Goal: Transaction & Acquisition: Purchase product/service

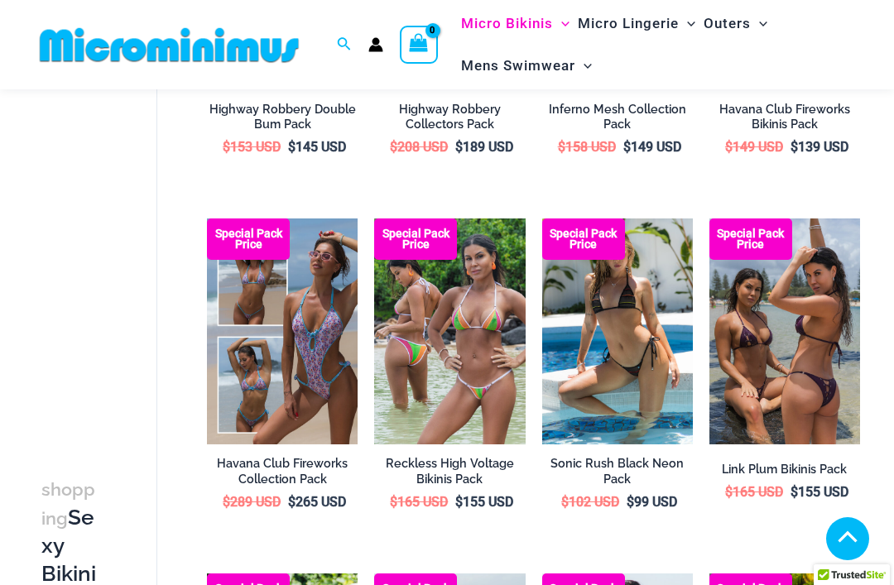
scroll to position [2277, 0]
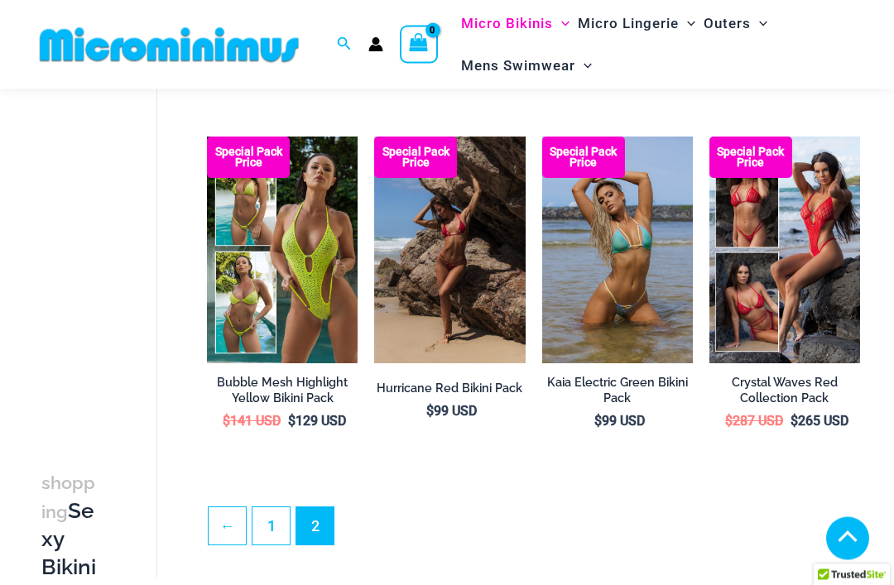
scroll to position [439, 0]
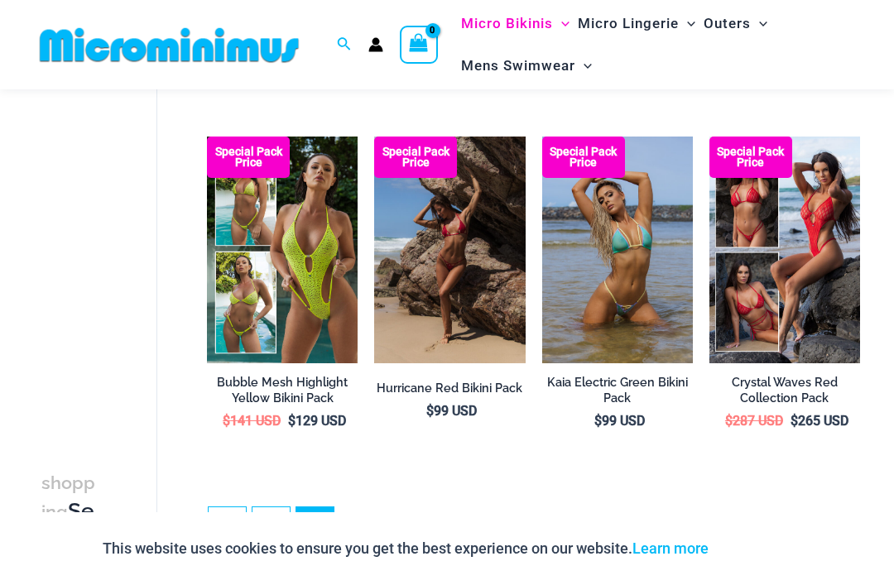
click at [283, 526] on link "1" at bounding box center [270, 525] width 37 height 37
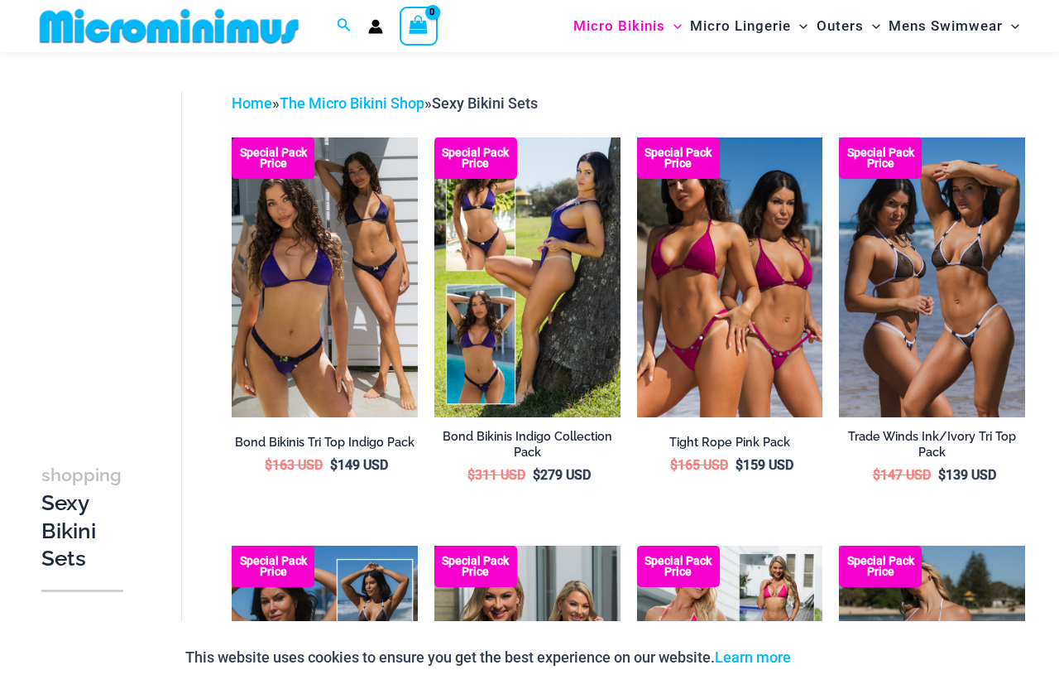
scroll to position [46, 0]
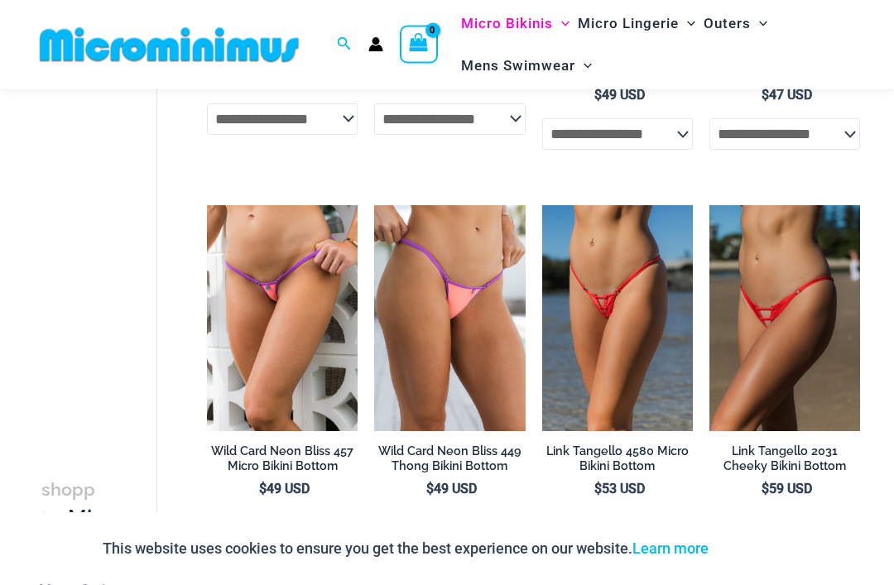
scroll to position [1640, 0]
click at [207, 205] on img at bounding box center [207, 205] width 0 height 0
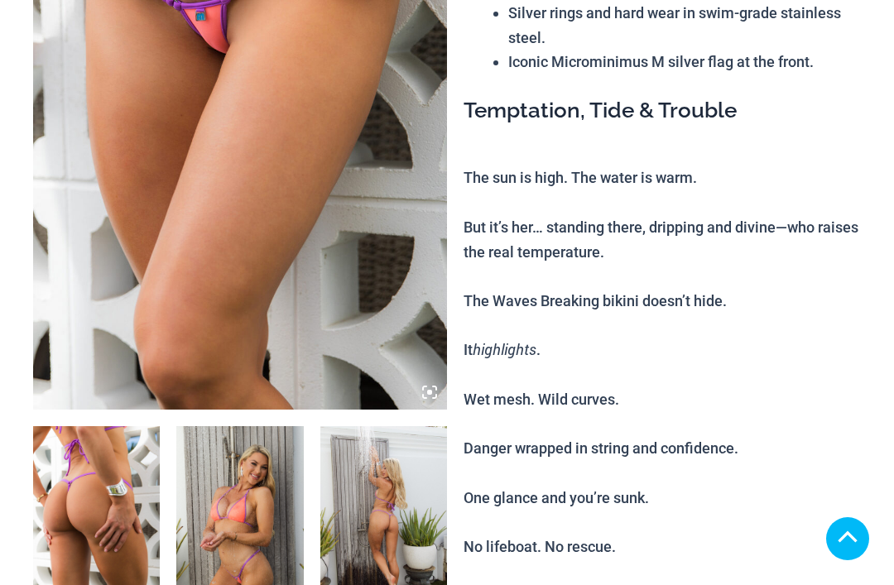
scroll to position [422, 0]
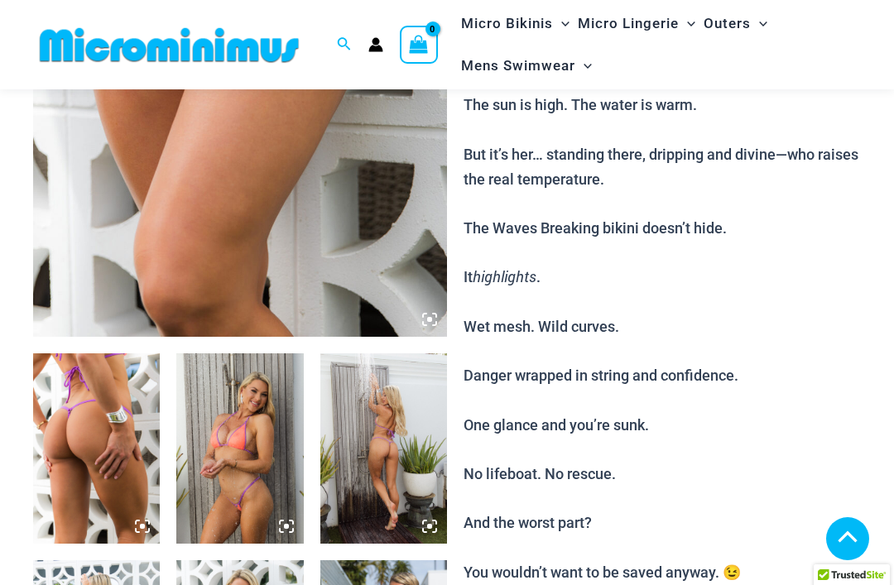
click at [89, 353] on img at bounding box center [96, 448] width 127 height 190
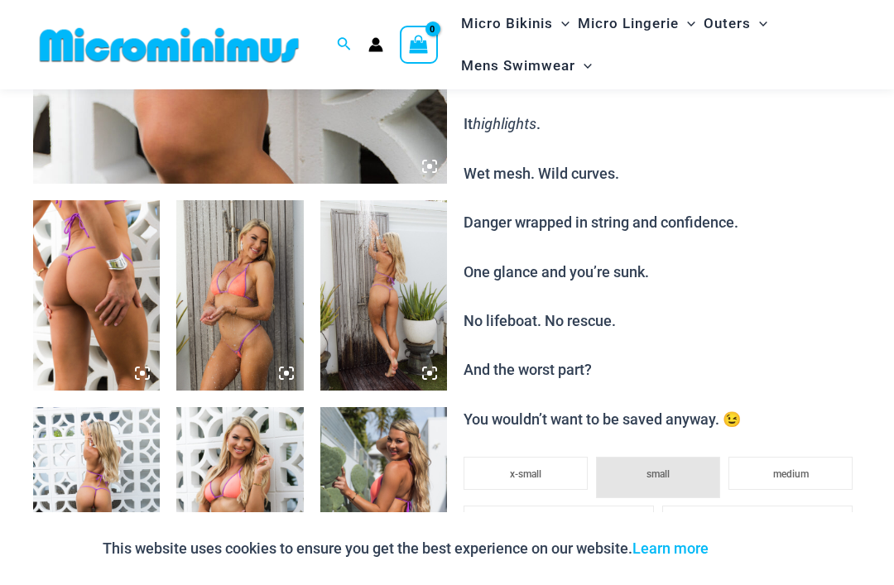
click at [92, 238] on img at bounding box center [96, 295] width 127 height 190
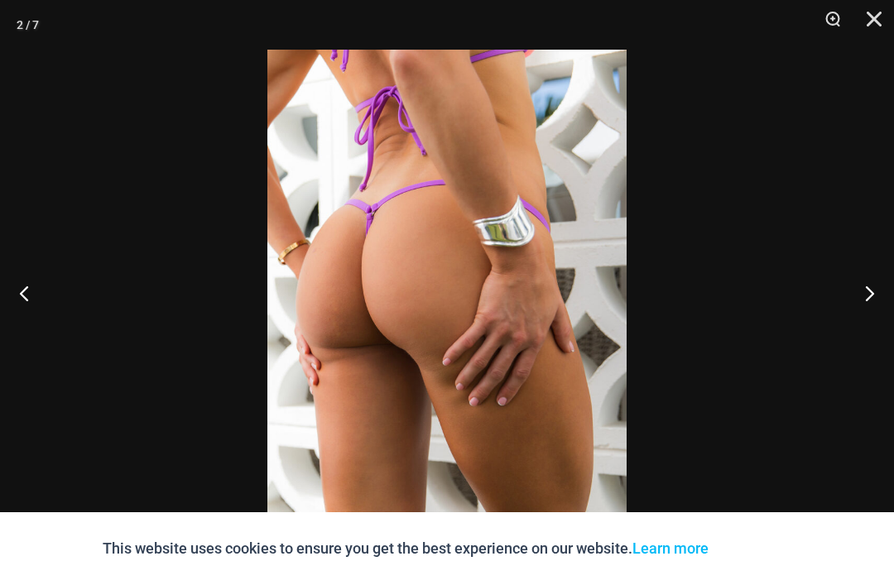
click at [863, 314] on button "Next" at bounding box center [863, 293] width 62 height 83
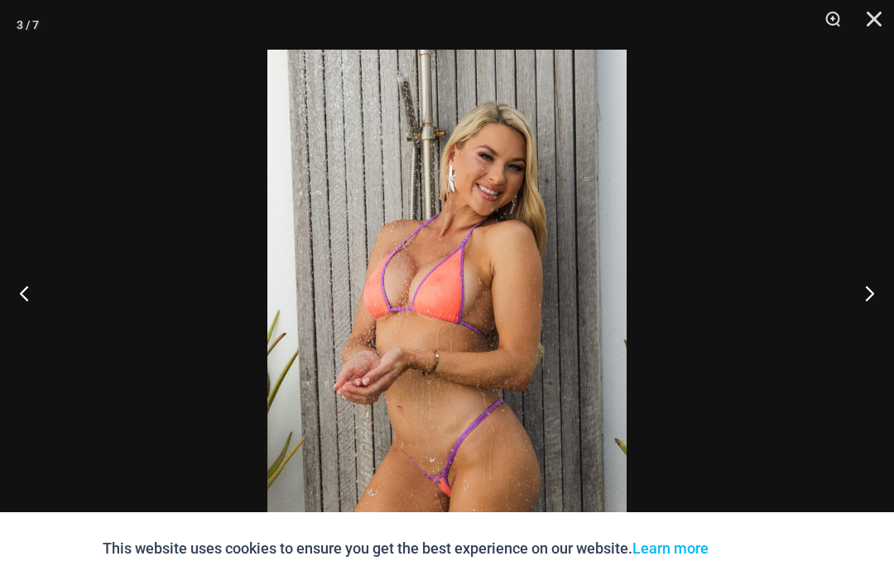
click at [851, 304] on button "Next" at bounding box center [863, 293] width 62 height 83
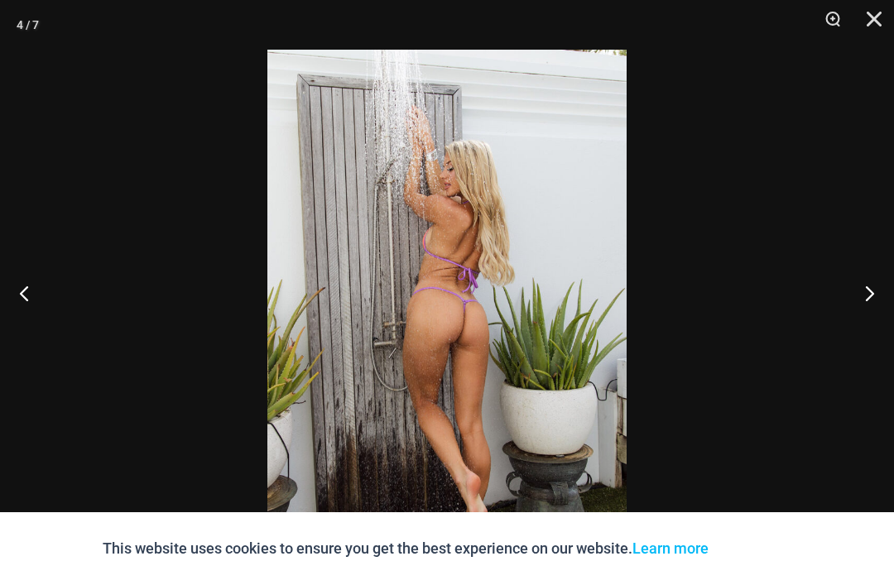
click at [851, 301] on button "Next" at bounding box center [863, 293] width 62 height 83
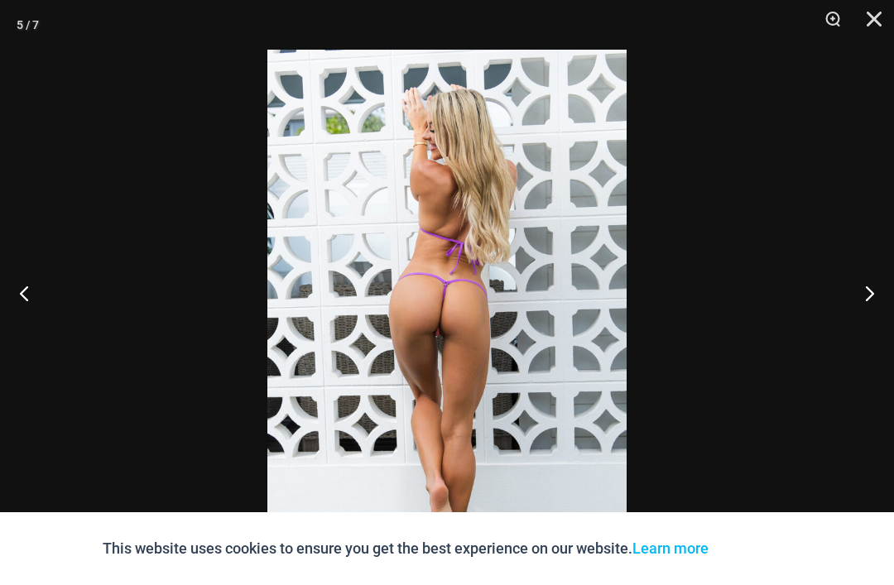
click at [852, 295] on button "Next" at bounding box center [863, 293] width 62 height 83
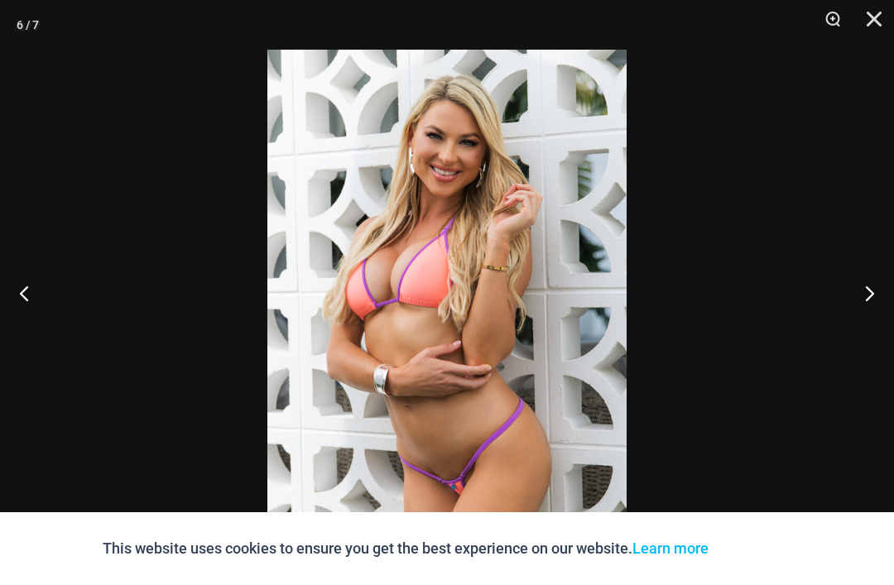
click at [851, 293] on button "Next" at bounding box center [863, 293] width 62 height 83
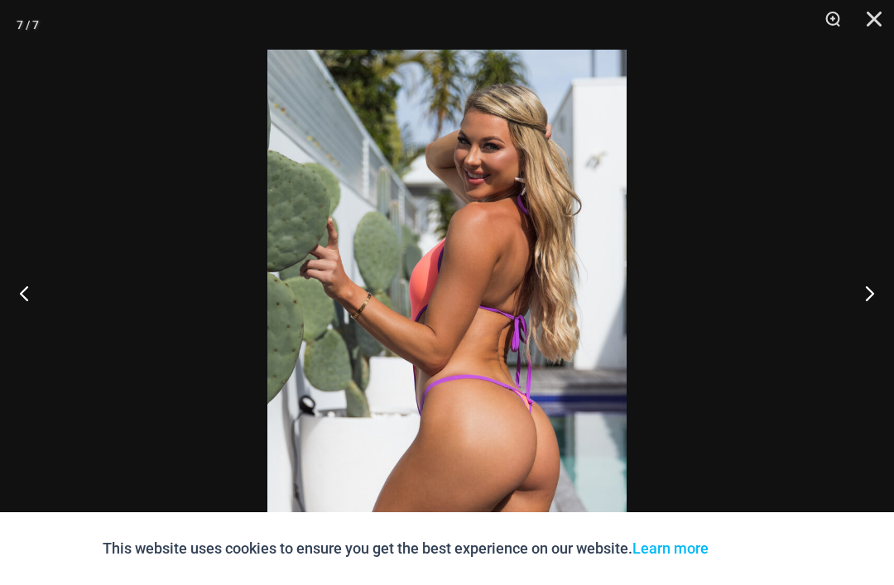
click at [849, 294] on button "Next" at bounding box center [863, 293] width 62 height 83
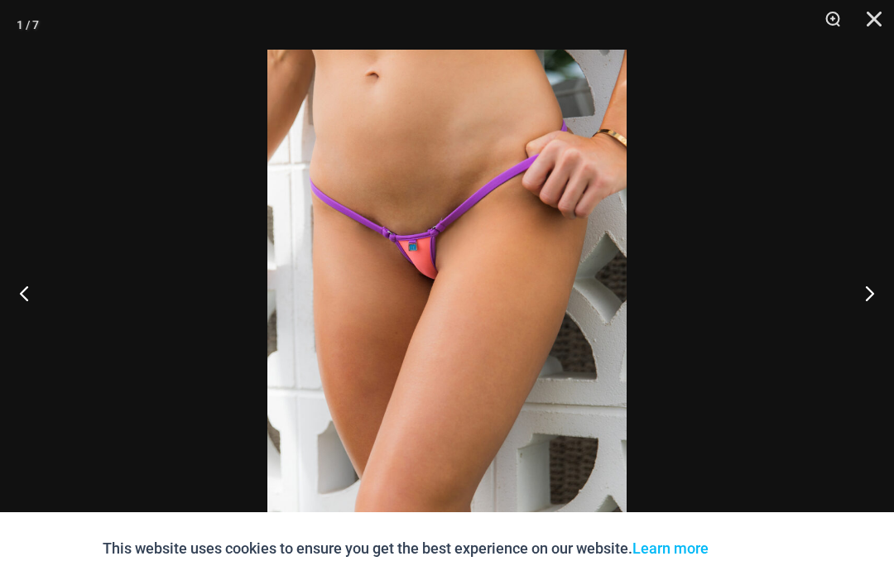
click at [849, 289] on button "Next" at bounding box center [863, 293] width 62 height 83
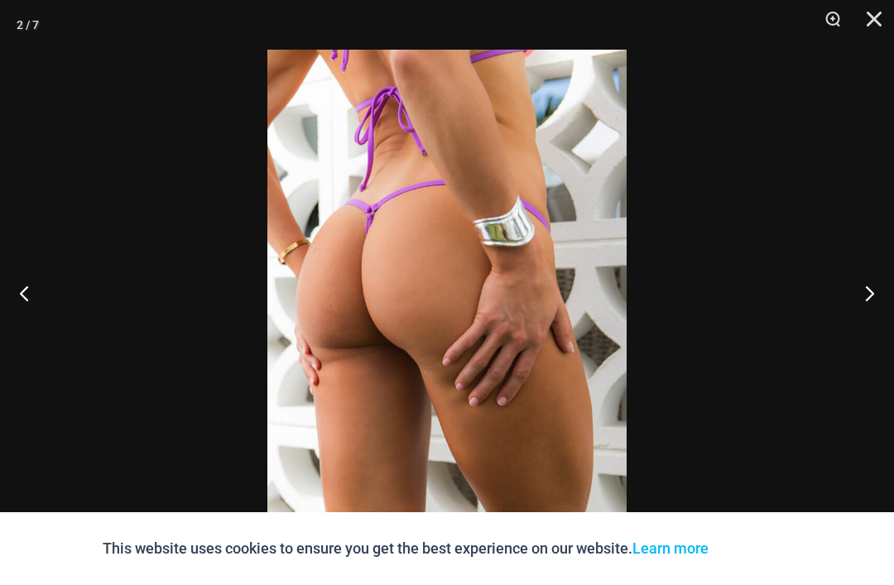
scroll to position [628, 0]
